Goal: Task Accomplishment & Management: Manage account settings

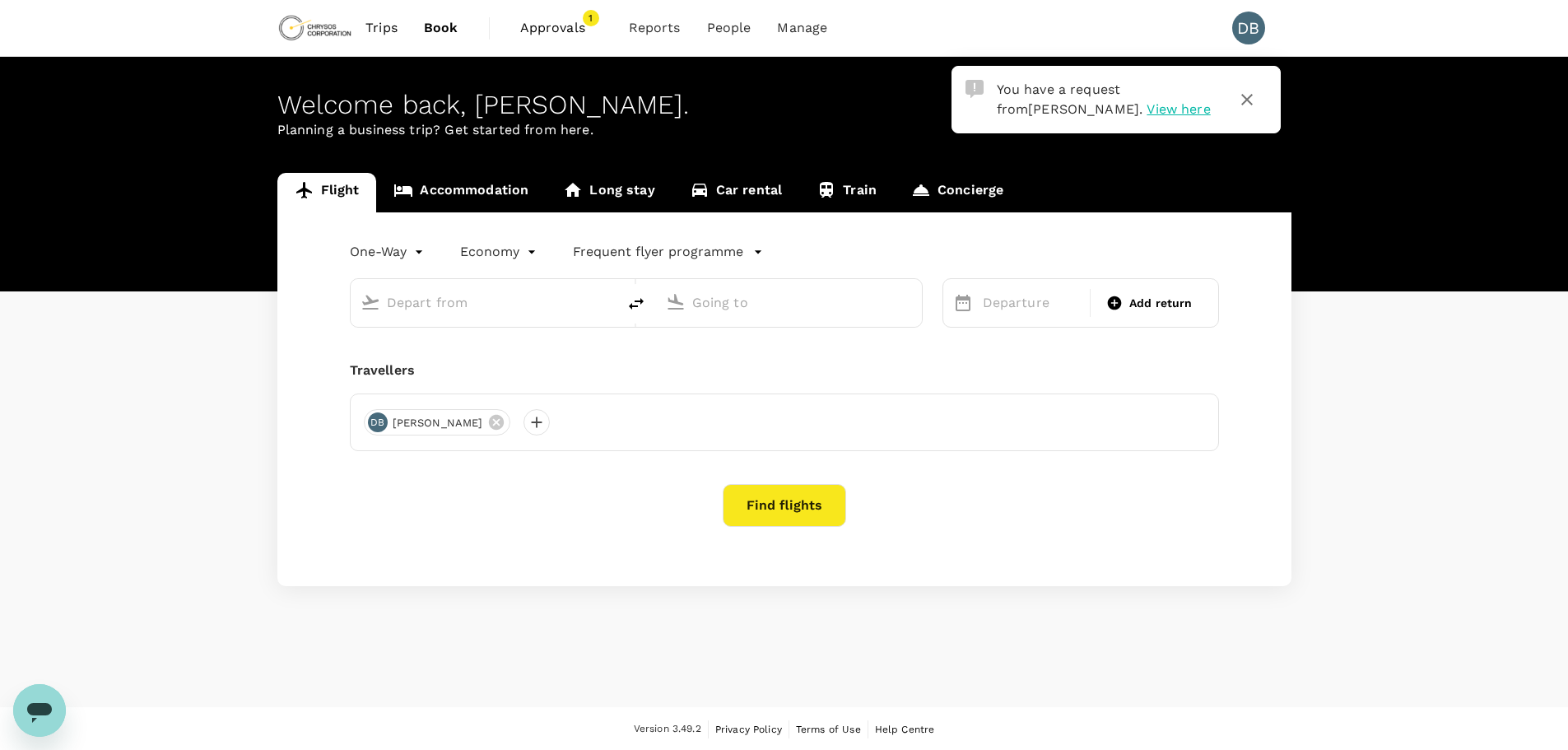
type input "roundtrip"
type input "Adelaide (ADL)"
type input "Vancouver Intl (YVR)"
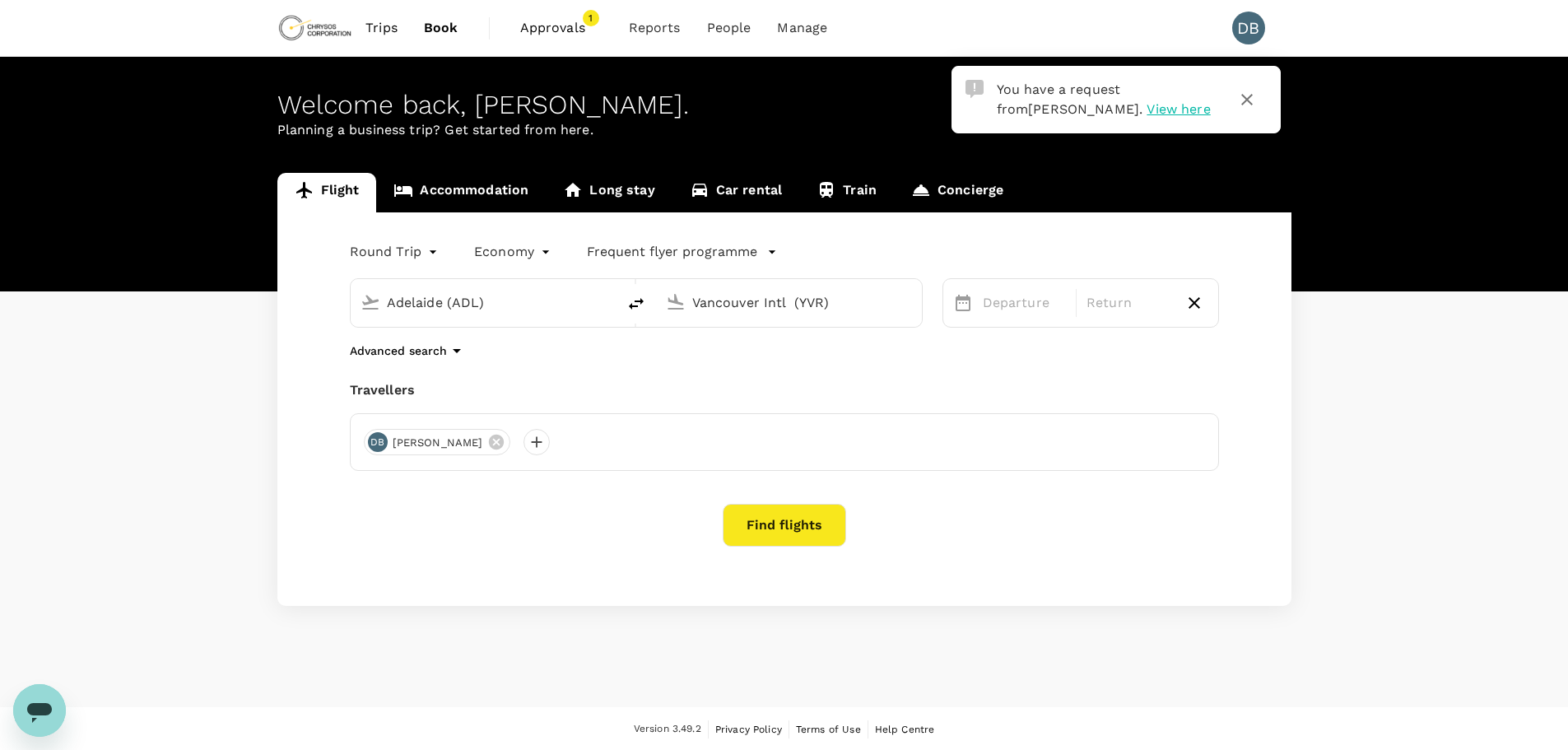
click at [558, 31] on span "Approvals" at bounding box center [561, 28] width 83 height 20
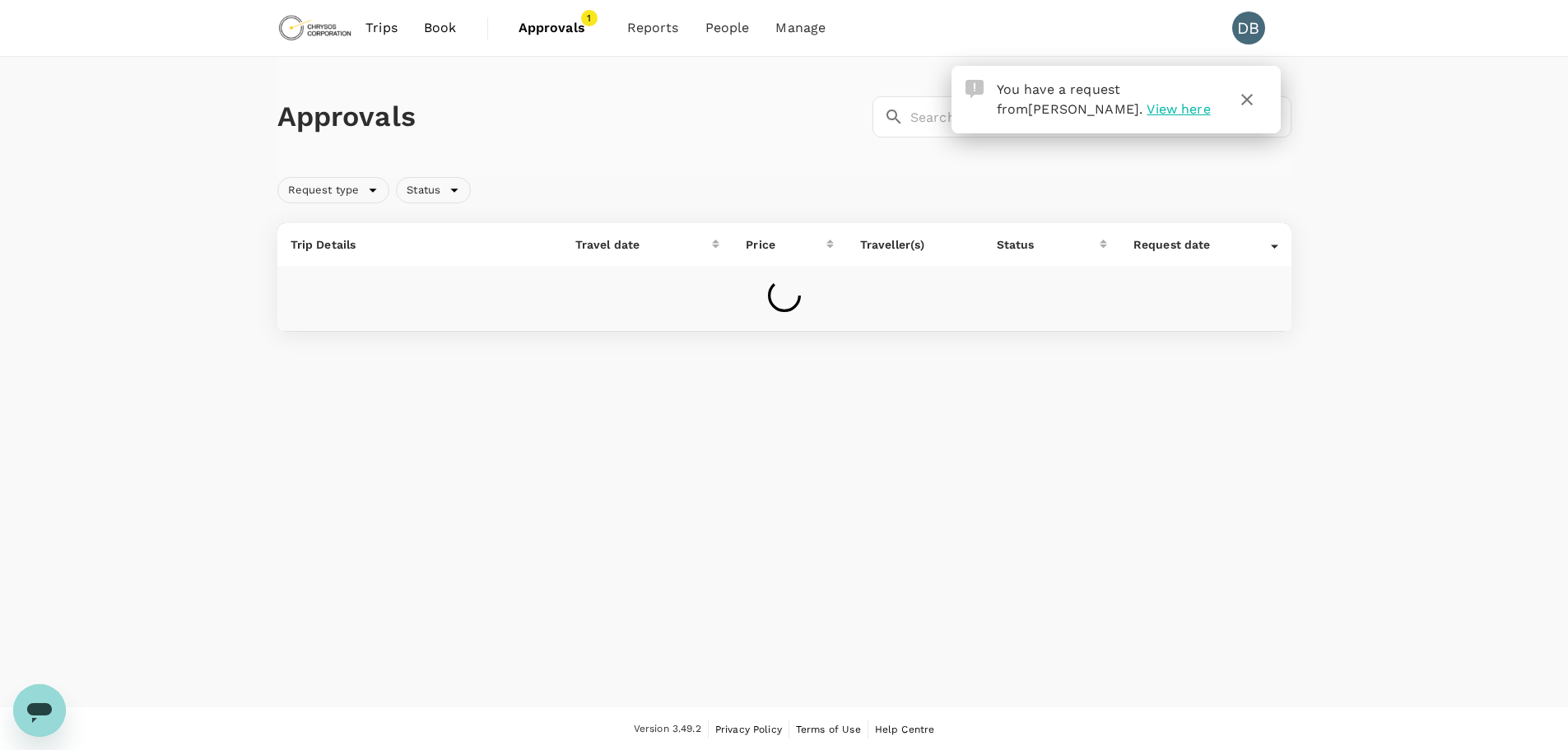
click at [1252, 101] on icon "button" at bounding box center [1247, 99] width 20 height 20
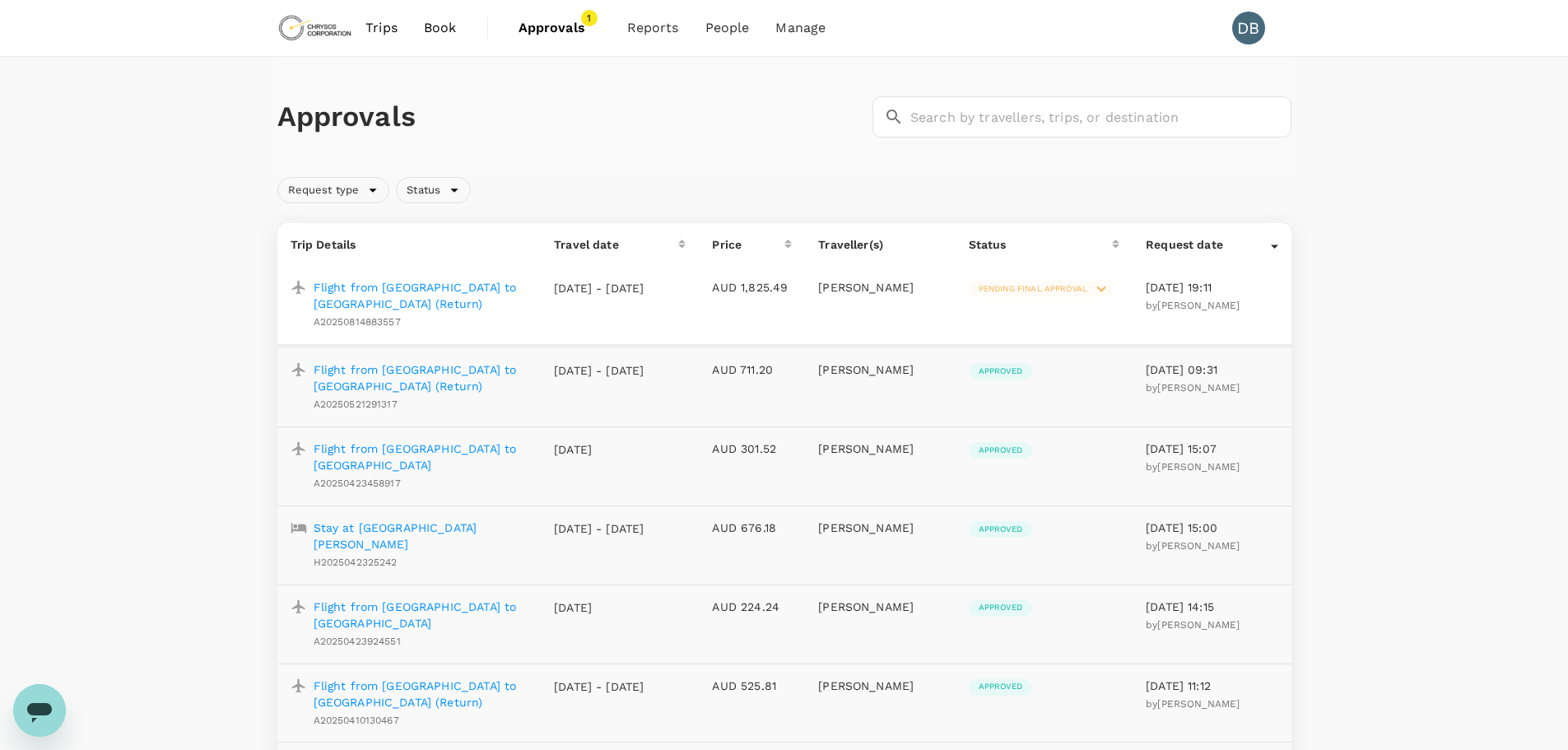
click at [482, 291] on p "Flight from Dar Es Salaam to Abidjan (Return)" at bounding box center [421, 296] width 215 height 33
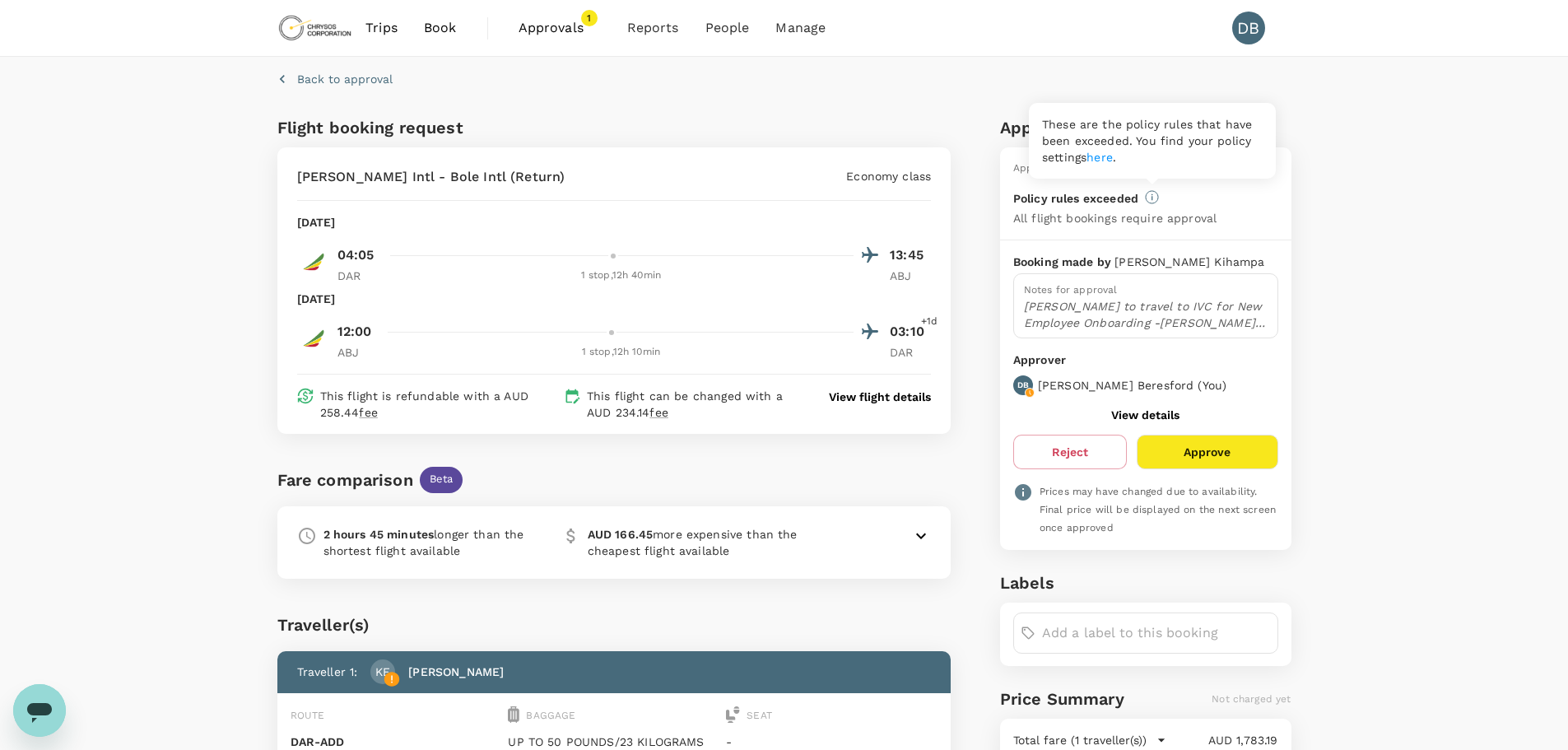
click at [1108, 160] on link "here" at bounding box center [1100, 157] width 27 height 13
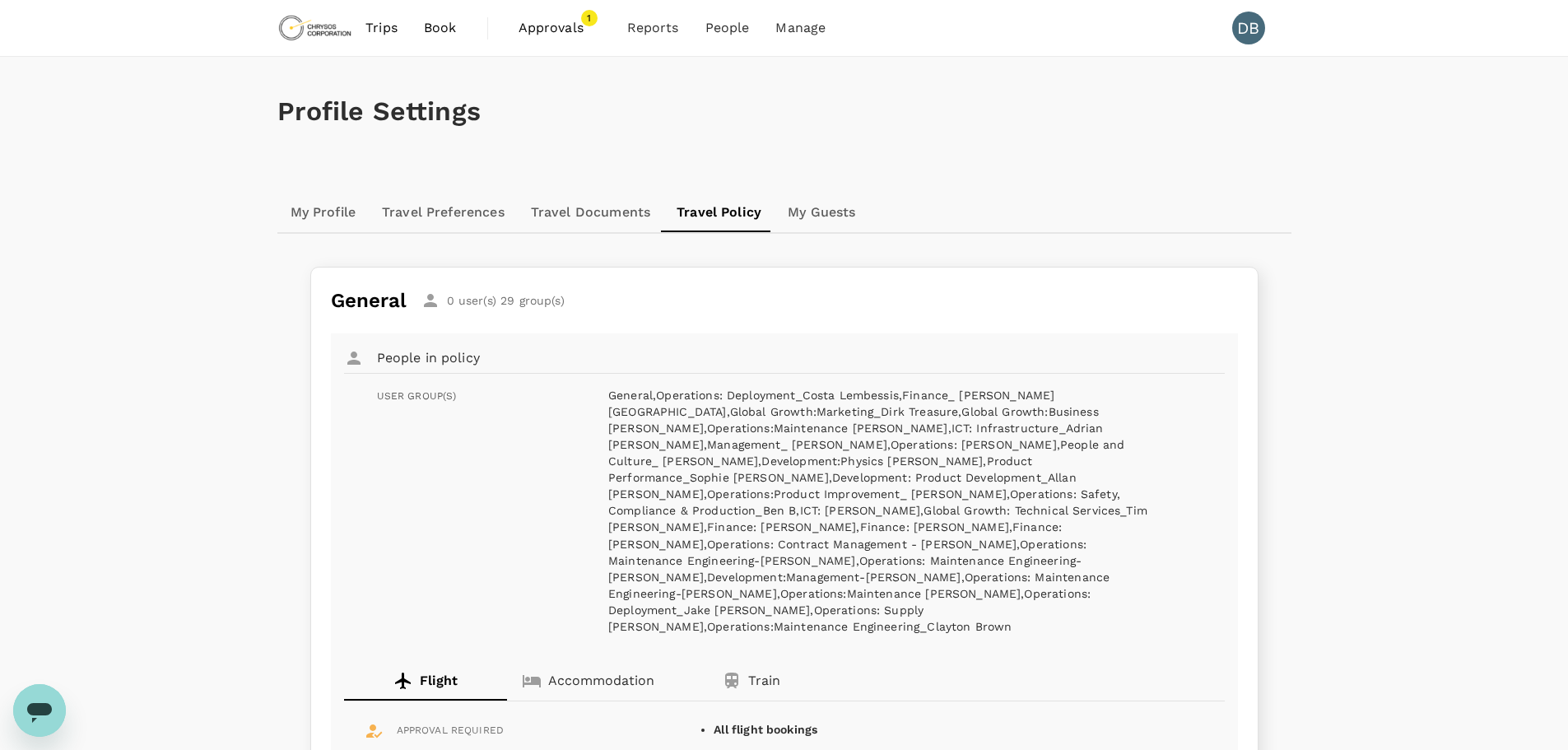
click at [547, 23] on span "Approvals" at bounding box center [560, 28] width 83 height 20
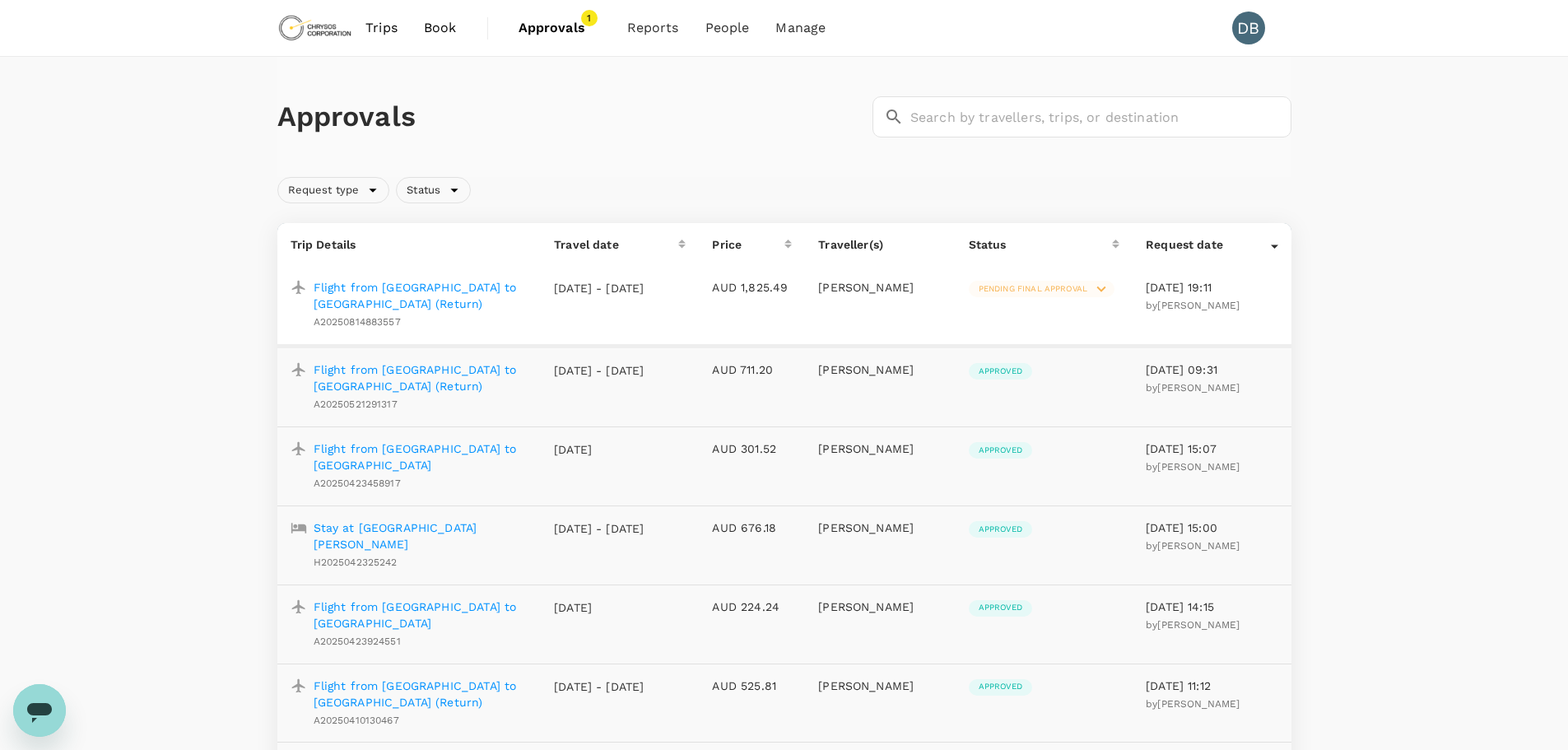
click at [503, 296] on p "Flight from Dar Es Salaam to Abidjan (Return)" at bounding box center [421, 296] width 215 height 33
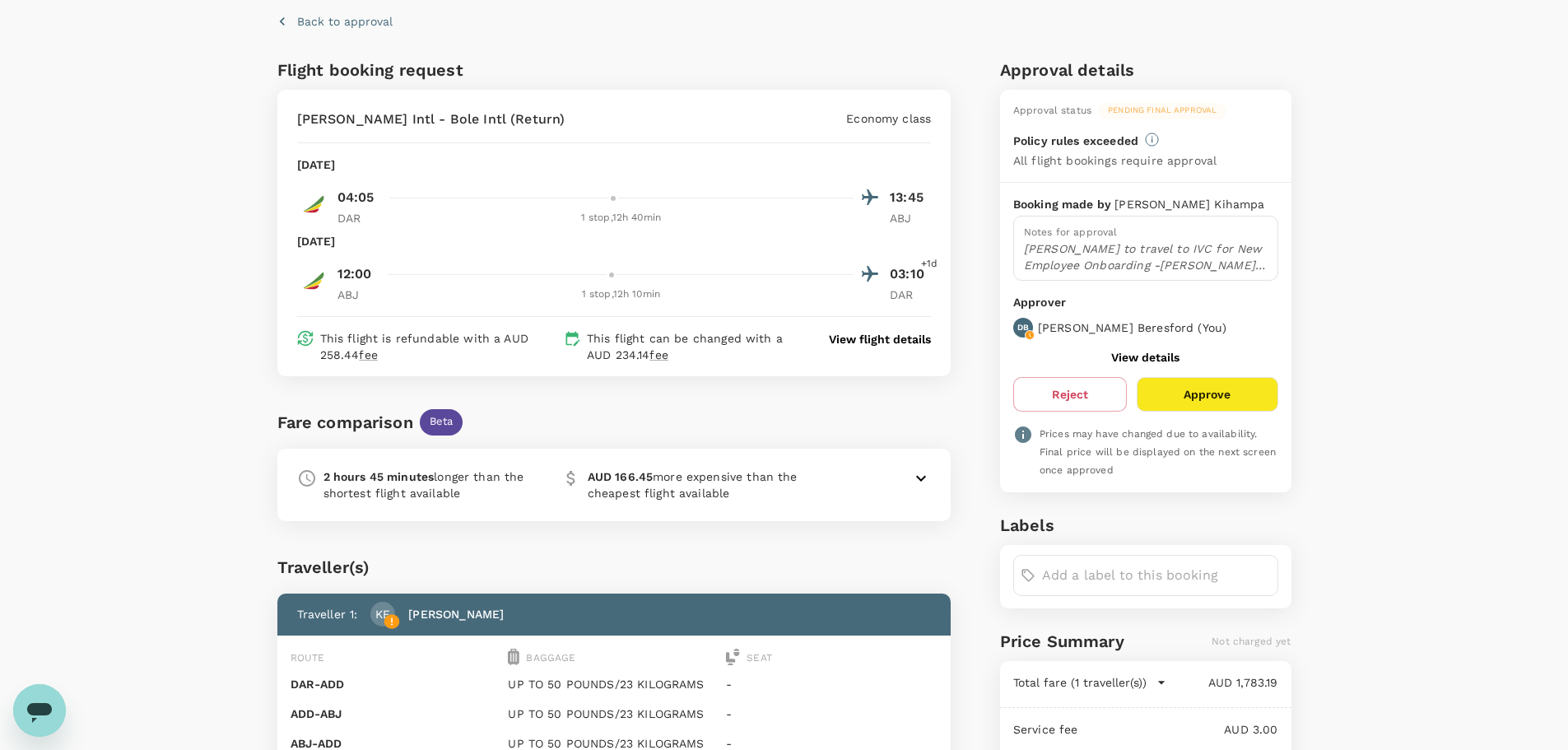
scroll to position [83, 0]
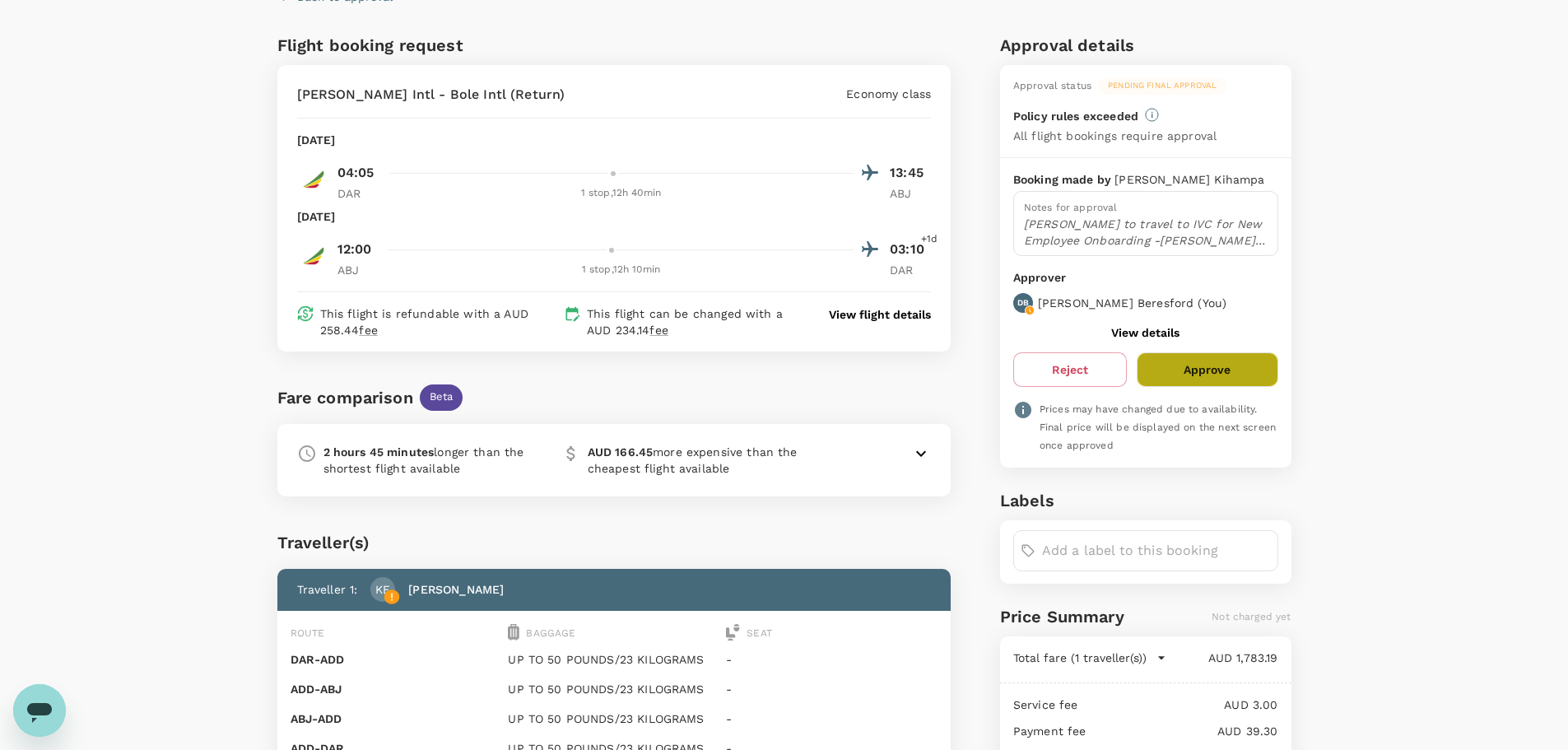
click at [1243, 380] on button "Approve" at bounding box center [1207, 369] width 141 height 35
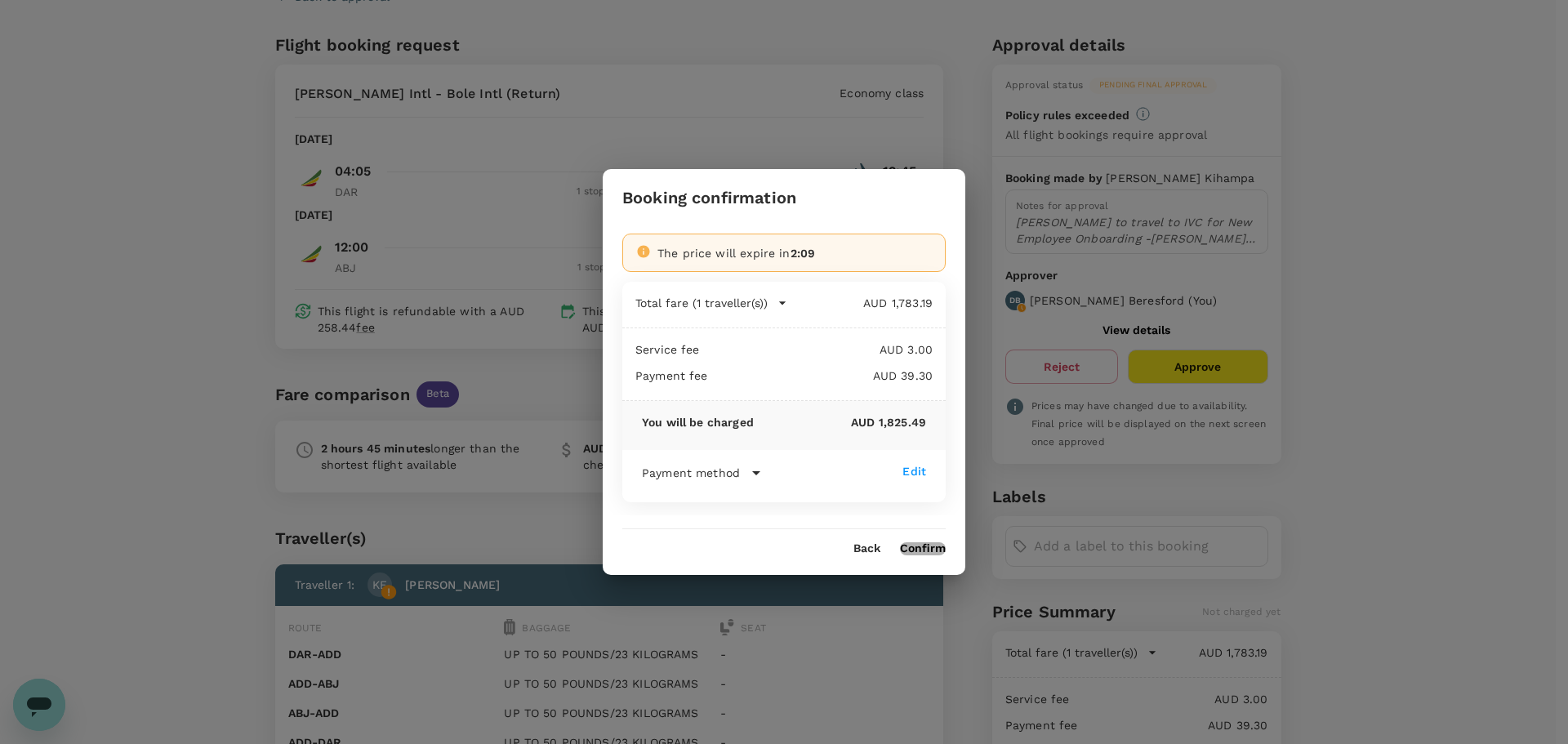
click at [914, 549] on button "Confirm" at bounding box center [923, 549] width 46 height 13
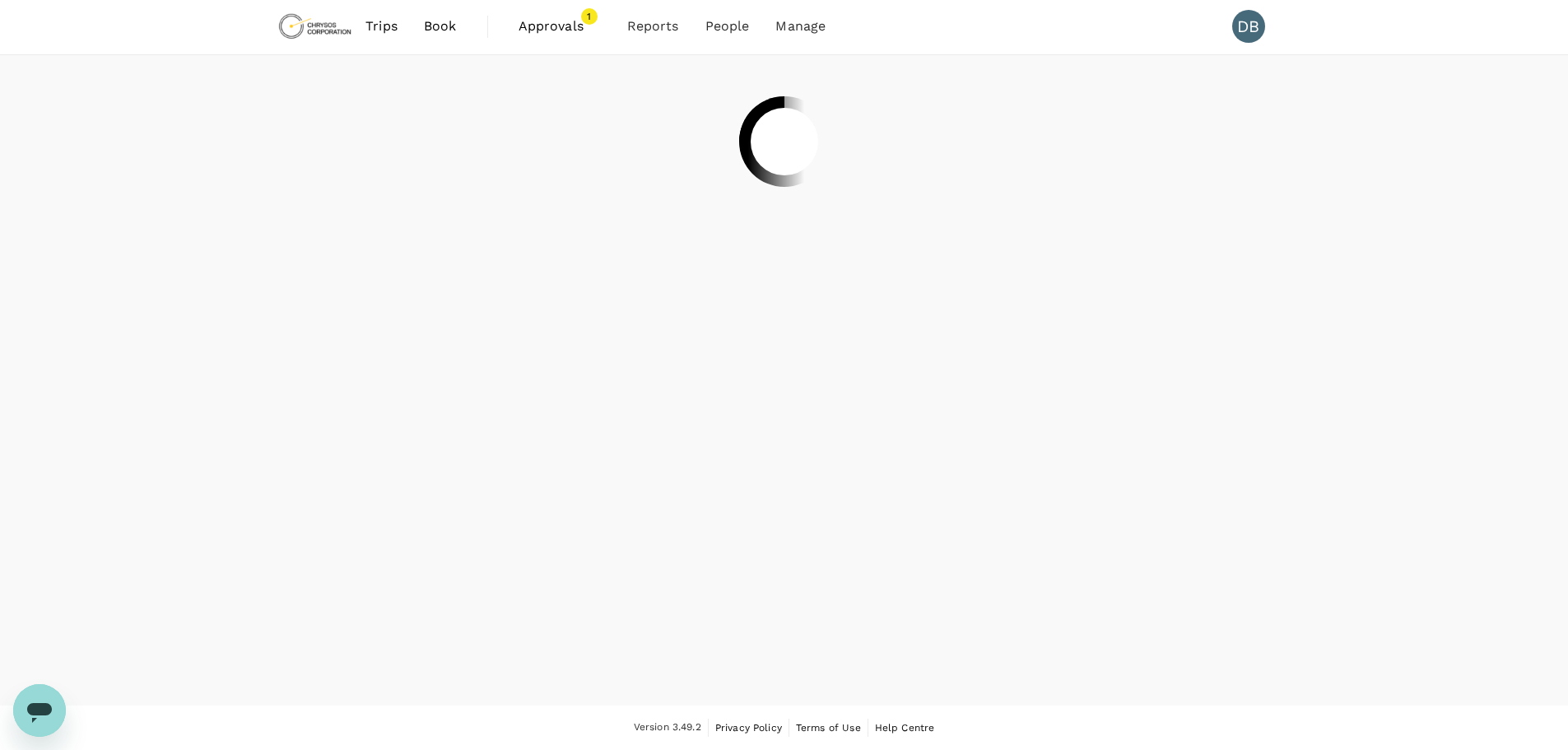
scroll to position [2, 0]
